Goal: Find specific page/section: Find specific page/section

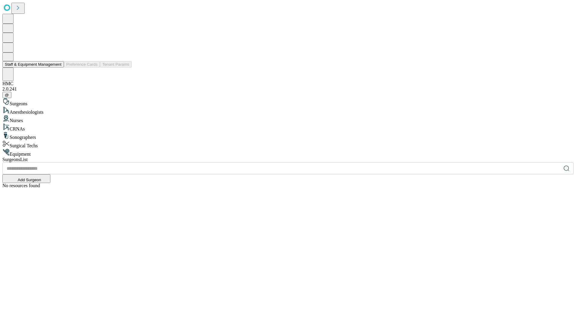
click at [57, 68] on button "Staff & Equipment Management" at bounding box center [33, 64] width 62 height 6
